Goal: Task Accomplishment & Management: Manage account settings

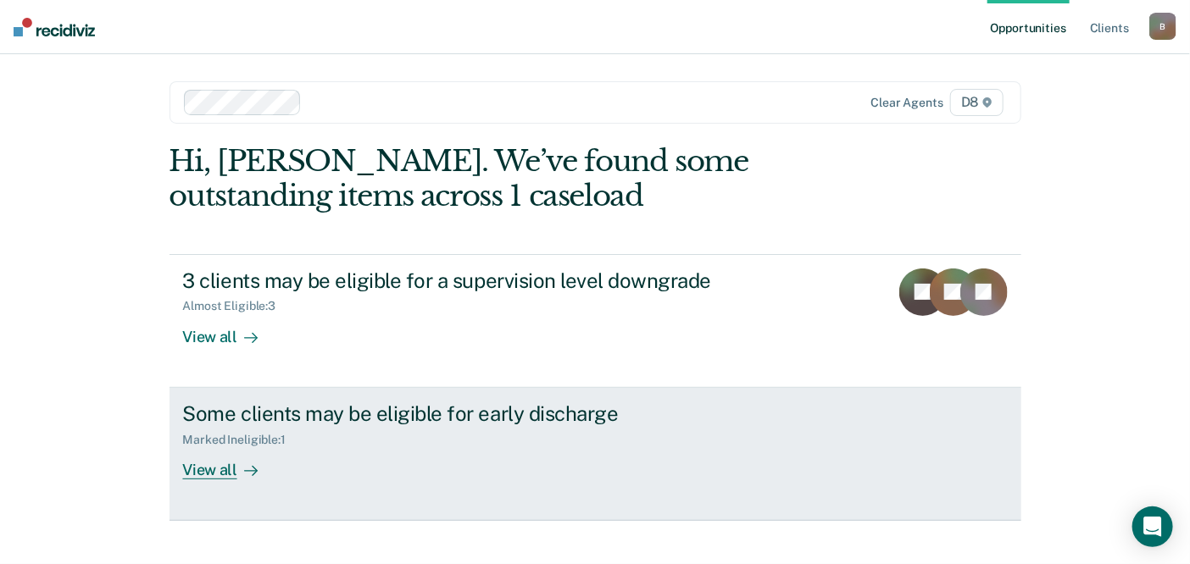
click at [201, 462] on div "View all" at bounding box center [230, 463] width 95 height 33
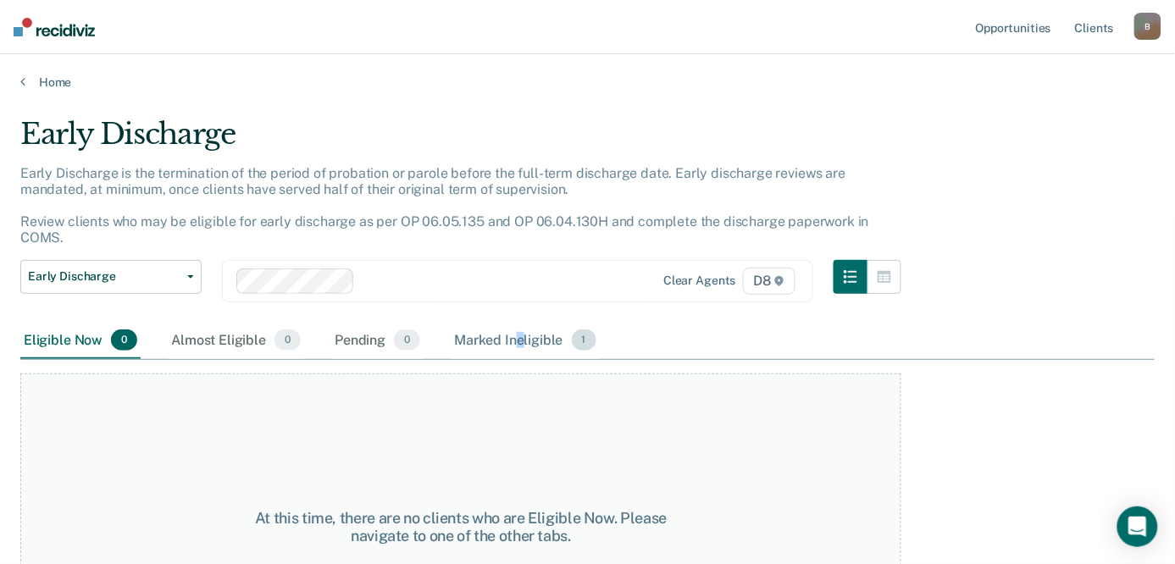
click at [521, 323] on div "Marked Ineligible 1" at bounding box center [525, 341] width 149 height 37
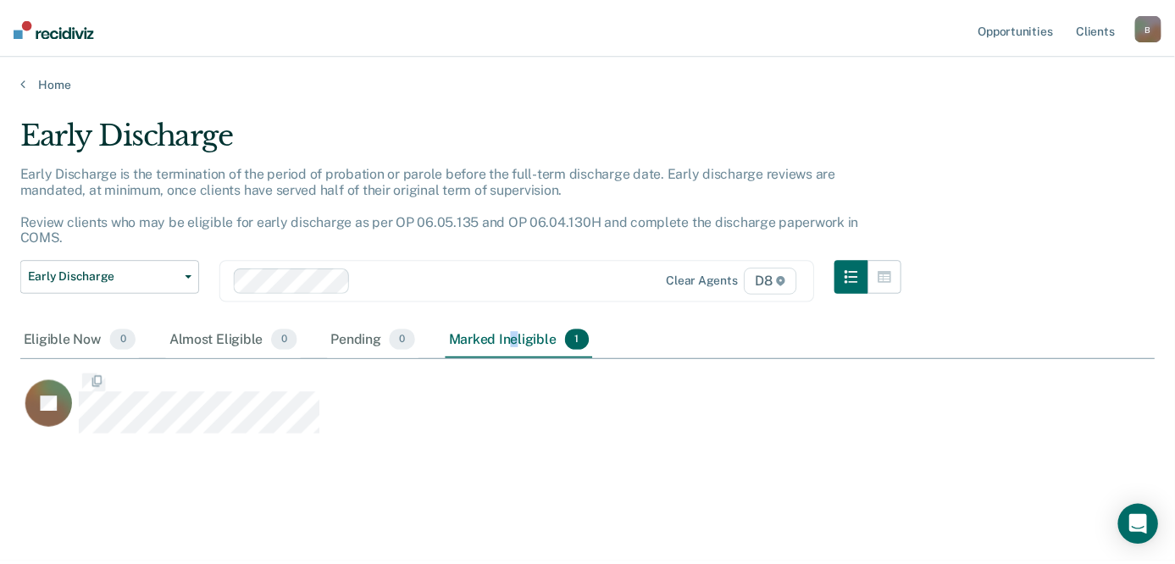
scroll to position [307, 1135]
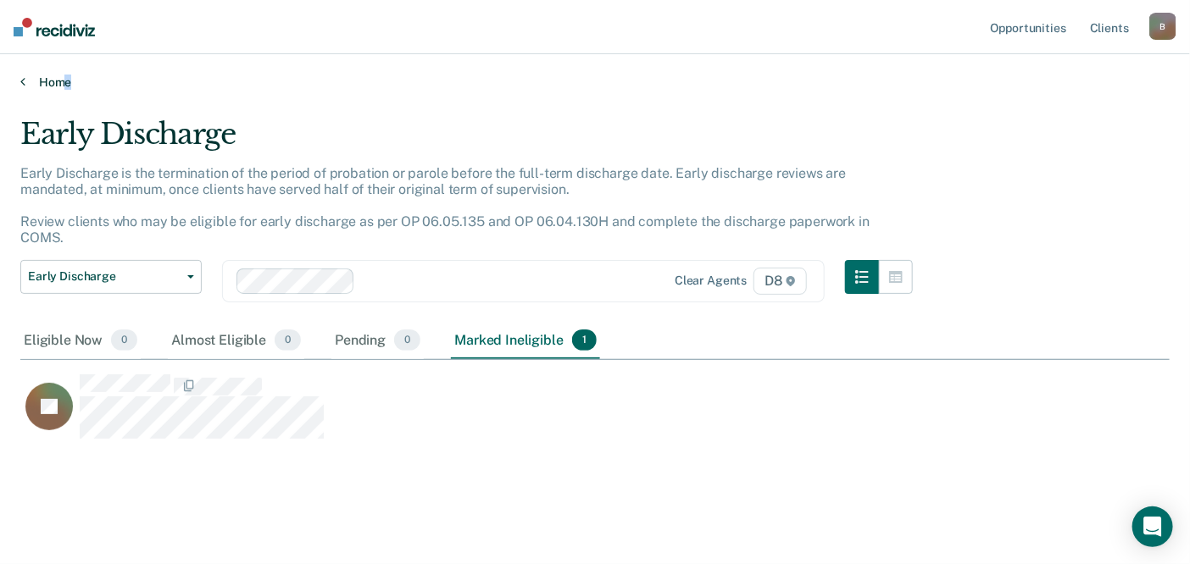
click at [70, 79] on div "Home" at bounding box center [595, 72] width 1190 height 36
drag, startPoint x: 70, startPoint y: 79, endPoint x: 19, endPoint y: 81, distance: 51.7
click at [19, 81] on div "Home" at bounding box center [595, 72] width 1190 height 36
click at [54, 78] on link "Home" at bounding box center [594, 82] width 1149 height 15
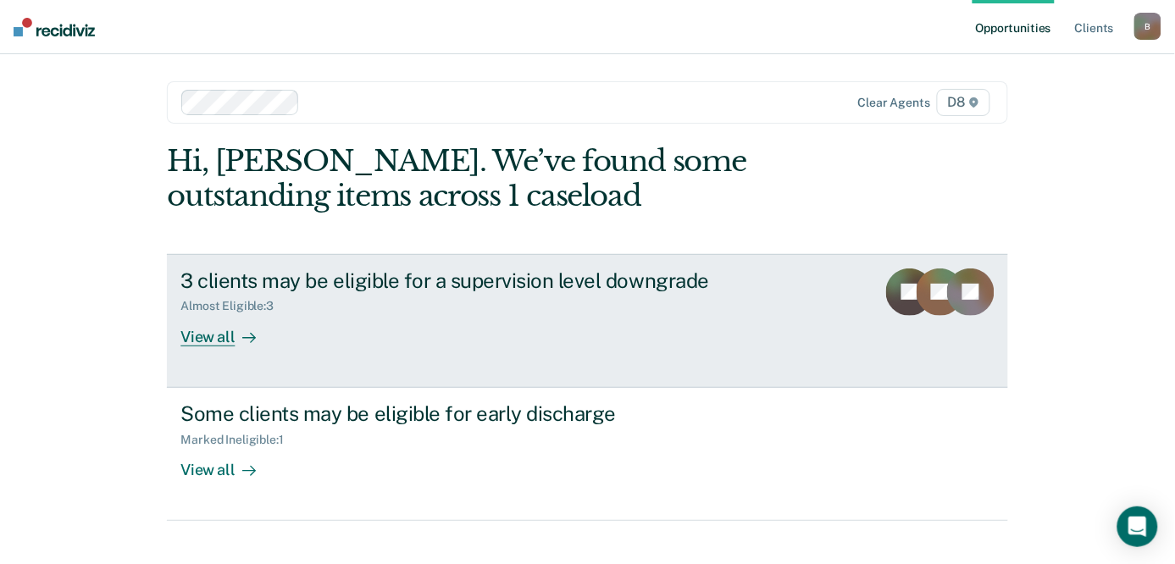
click at [182, 332] on div "View all" at bounding box center [227, 329] width 95 height 33
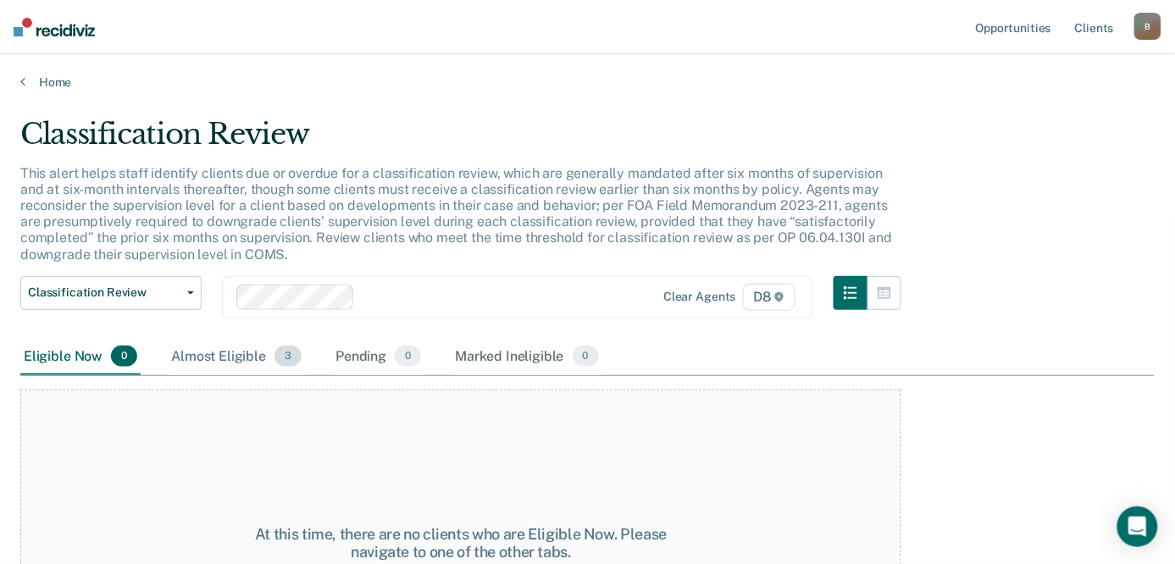
click at [218, 358] on div "Almost Eligible 3" at bounding box center [236, 357] width 137 height 37
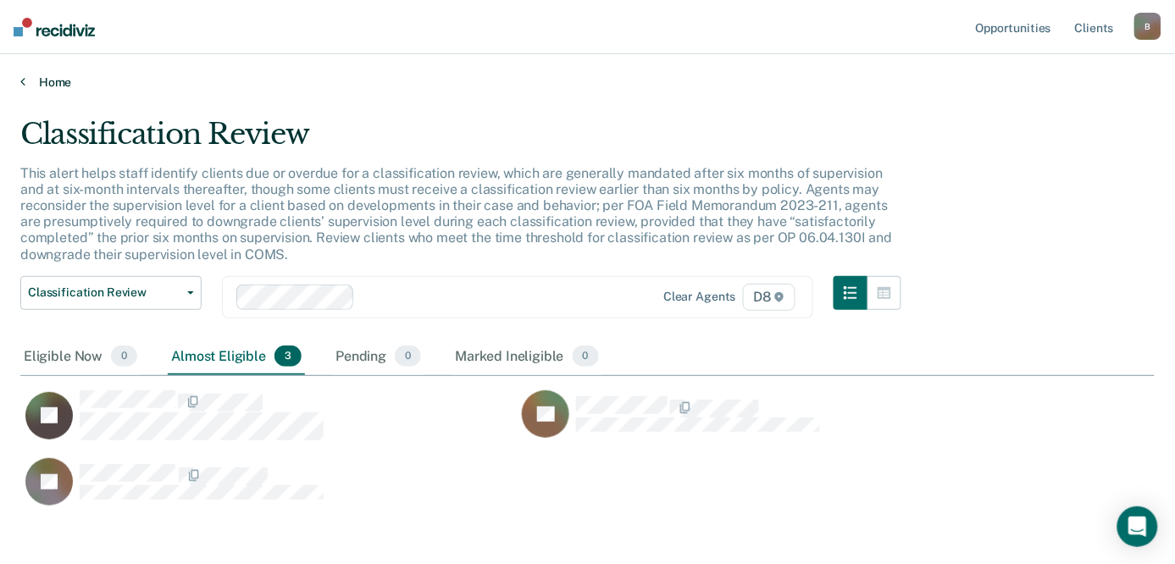
click at [51, 80] on link "Home" at bounding box center [587, 82] width 1135 height 15
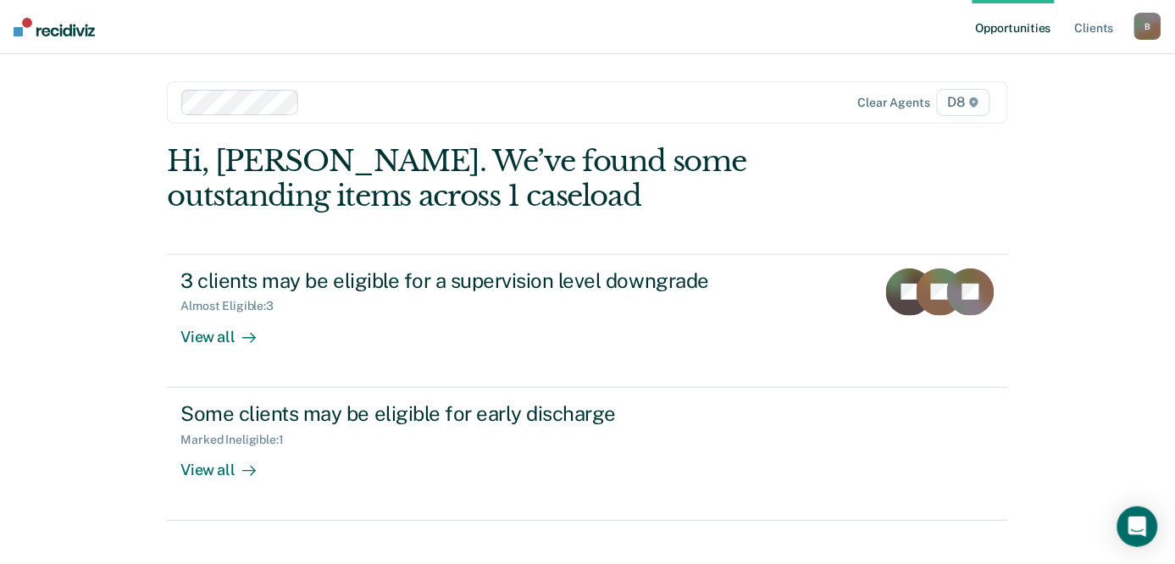
drag, startPoint x: 31, startPoint y: 39, endPoint x: 100, endPoint y: 45, distance: 68.9
click at [111, 51] on nav "Opportunities Client s [EMAIL_ADDRESS][US_STATE][DOMAIN_NAME] B Profile How it …" at bounding box center [587, 27] width 1175 height 54
drag, startPoint x: 97, startPoint y: 40, endPoint x: 31, endPoint y: 38, distance: 65.3
click at [29, 41] on nav "Opportunities Client s [EMAIL_ADDRESS][US_STATE][DOMAIN_NAME] B Profile How it …" at bounding box center [587, 27] width 1175 height 54
click at [1156, 15] on div "B" at bounding box center [1148, 26] width 27 height 27
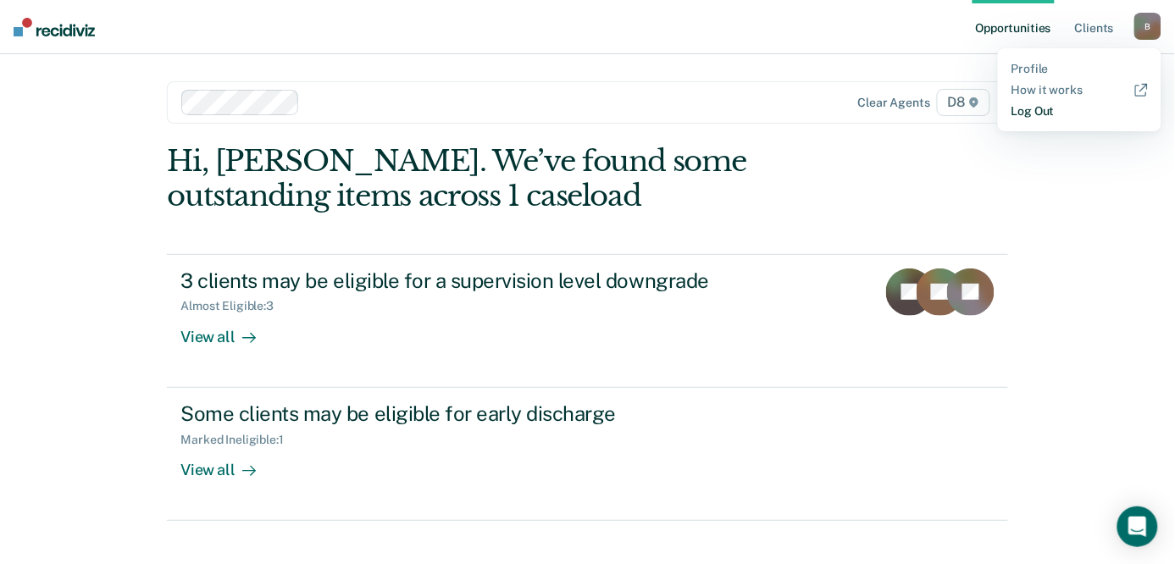
click at [1042, 114] on link "Log Out" at bounding box center [1080, 111] width 136 height 14
